Goal: Navigation & Orientation: Find specific page/section

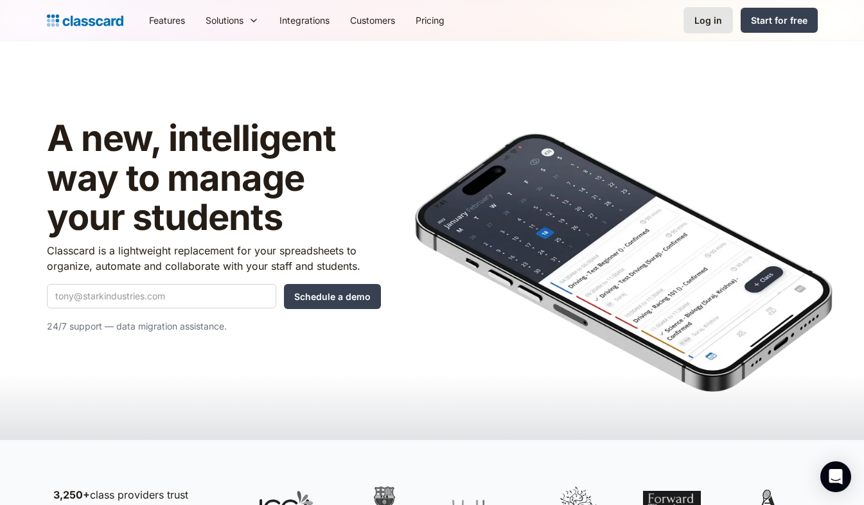
click at [712, 25] on div "Log in" at bounding box center [709, 19] width 28 height 13
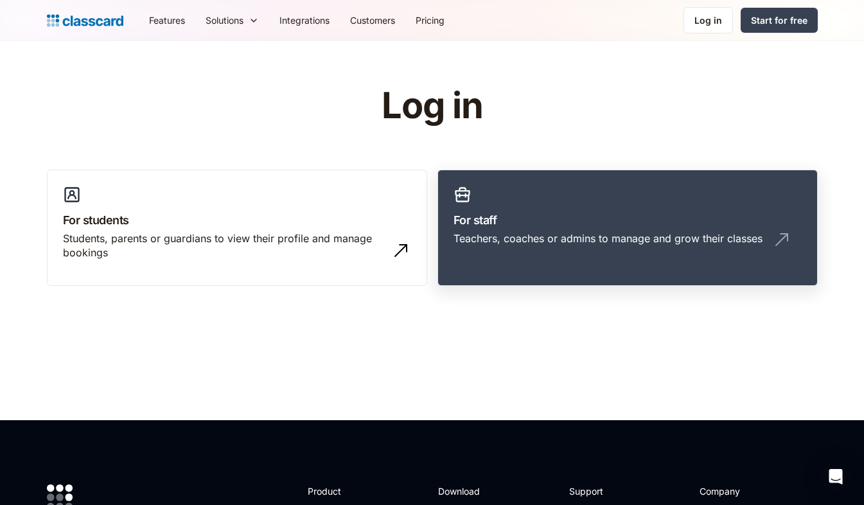
click at [561, 224] on h3 "For staff" at bounding box center [628, 219] width 348 height 17
